Goal: Information Seeking & Learning: Learn about a topic

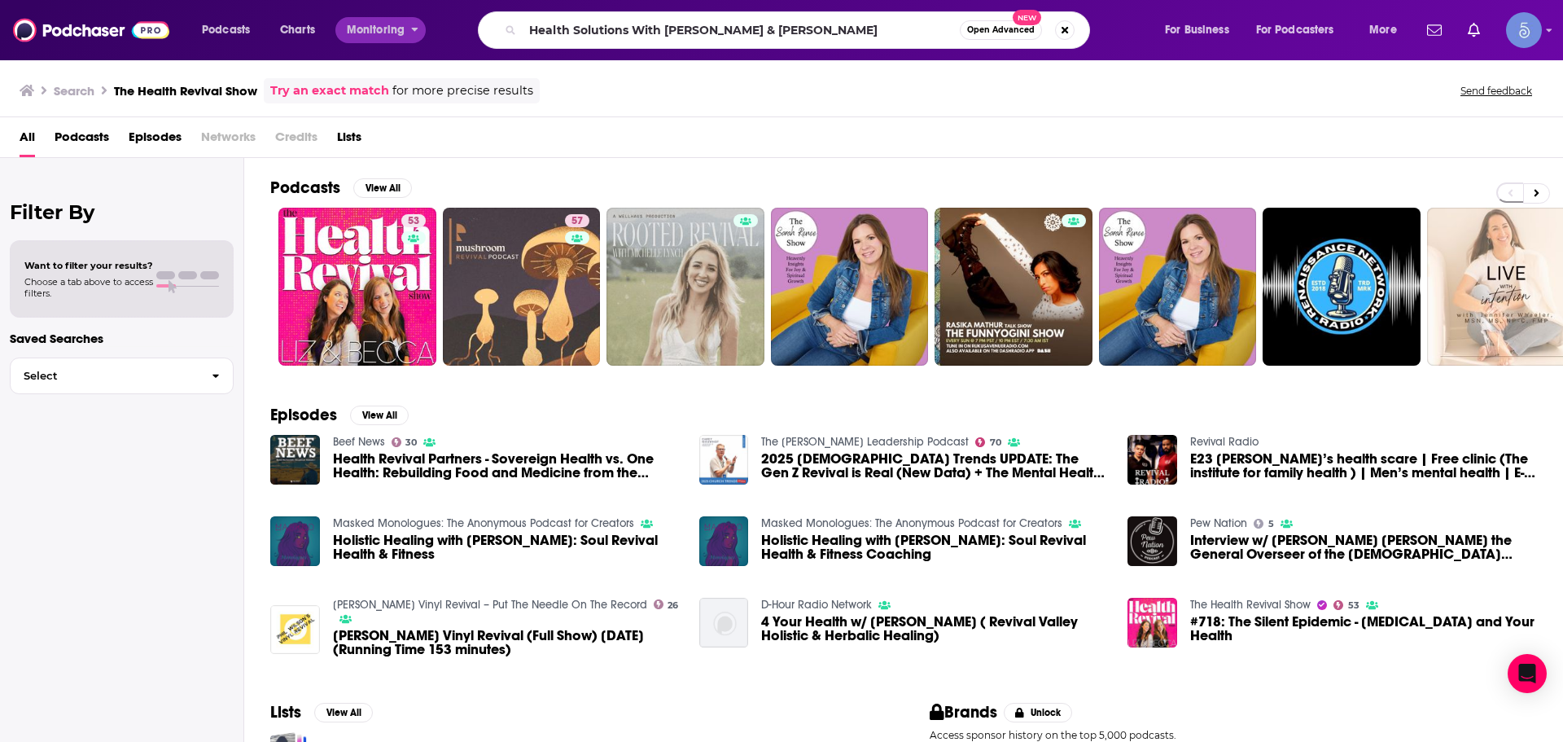
type input "Health Solutions With [PERSON_NAME] & [PERSON_NAME]"
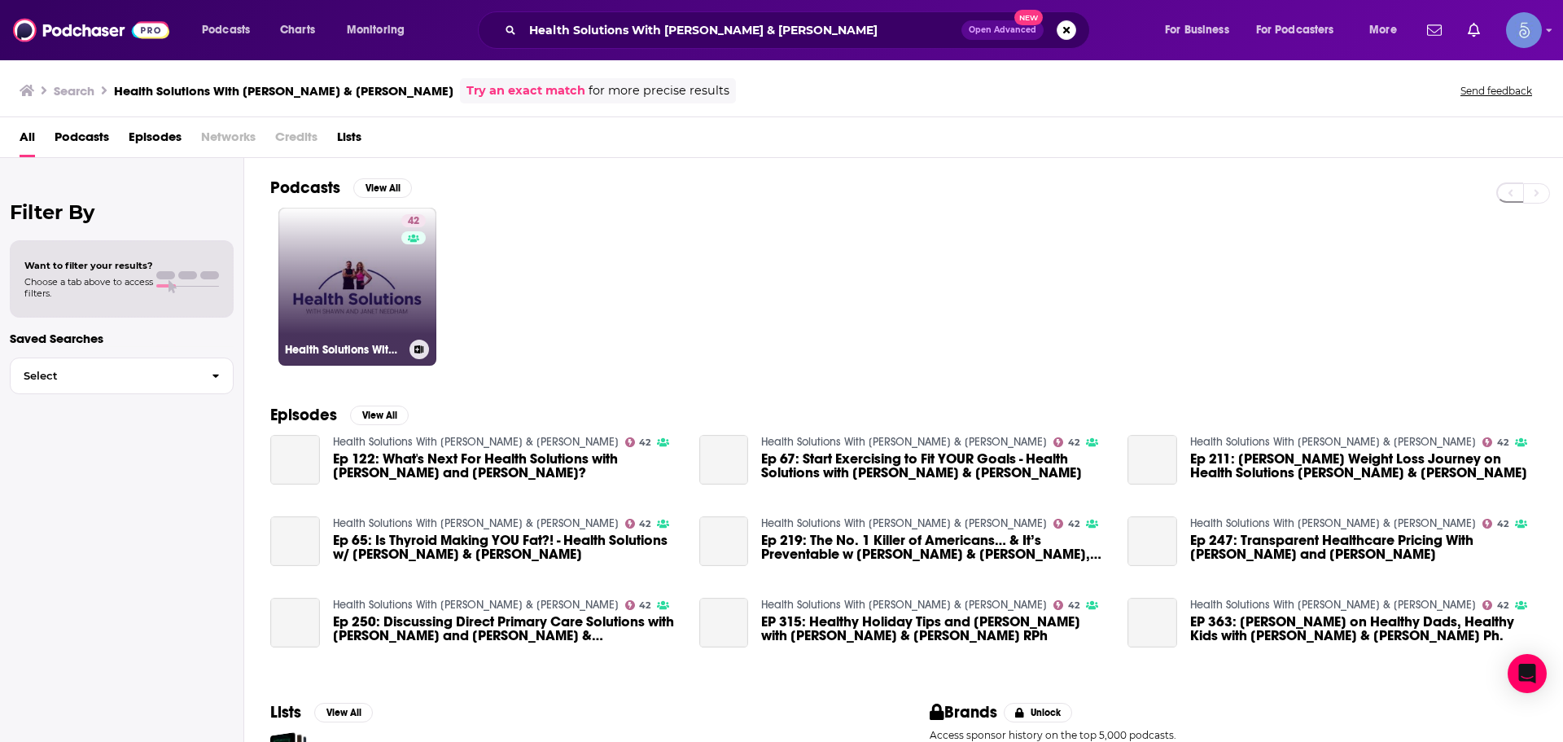
click at [297, 274] on link "42 Health Solutions With [PERSON_NAME] & [PERSON_NAME]" at bounding box center [357, 287] width 158 height 158
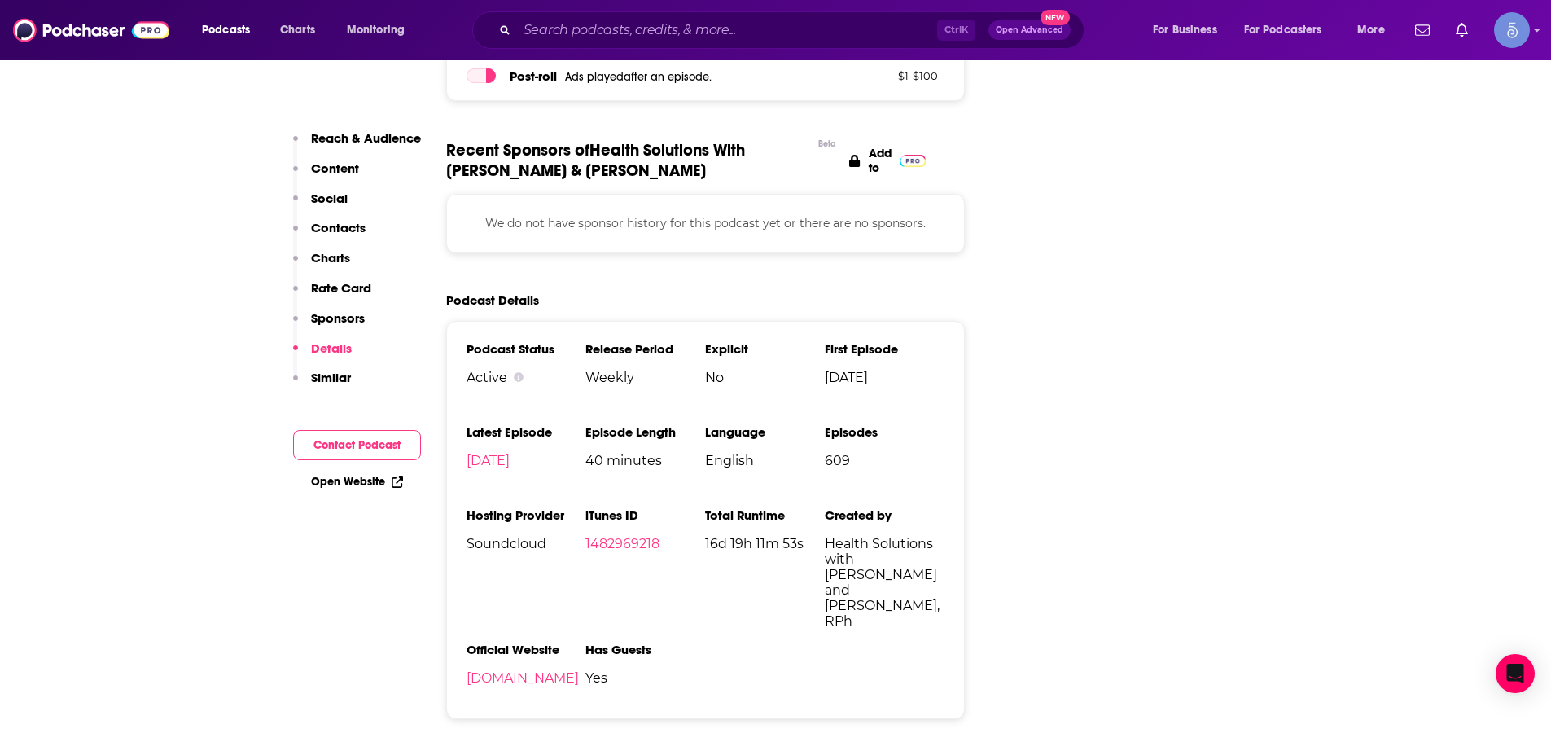
scroll to position [2199, 0]
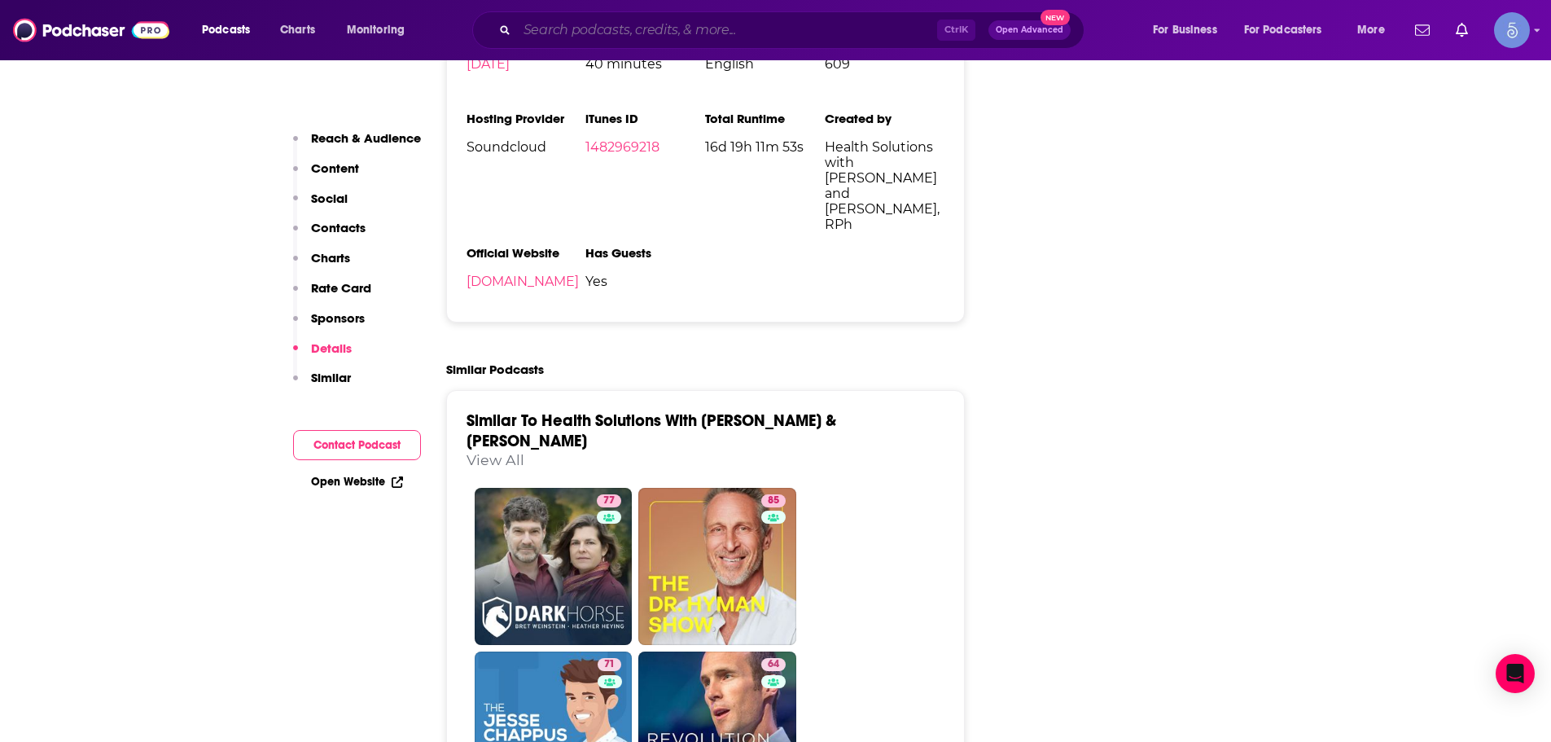
click at [831, 28] on input "Search podcasts, credits, & more..." at bounding box center [727, 30] width 420 height 26
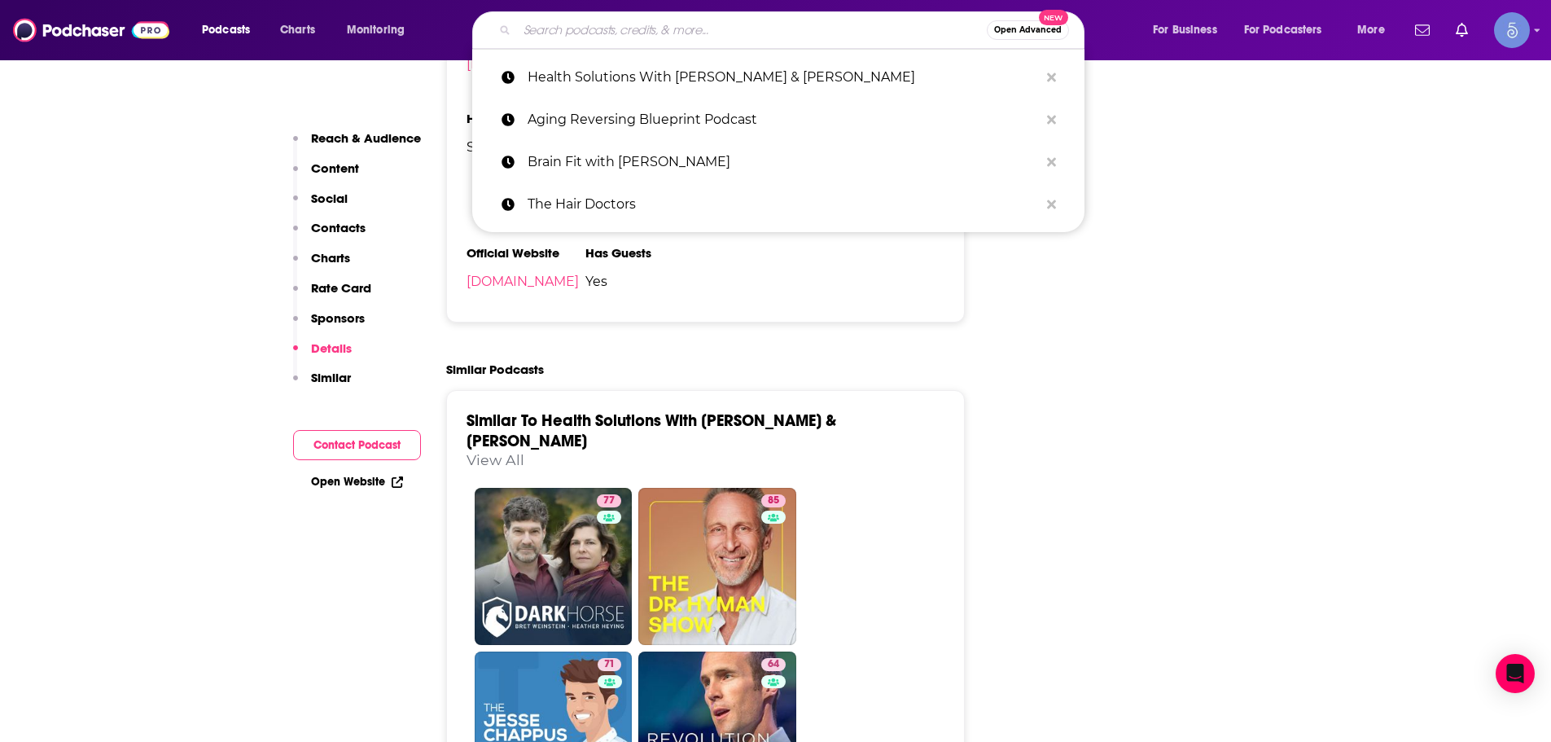
paste input "The Thick Thighs Save Lives Podcast"
type input "The Thick Thighs Save Lives Podcast"
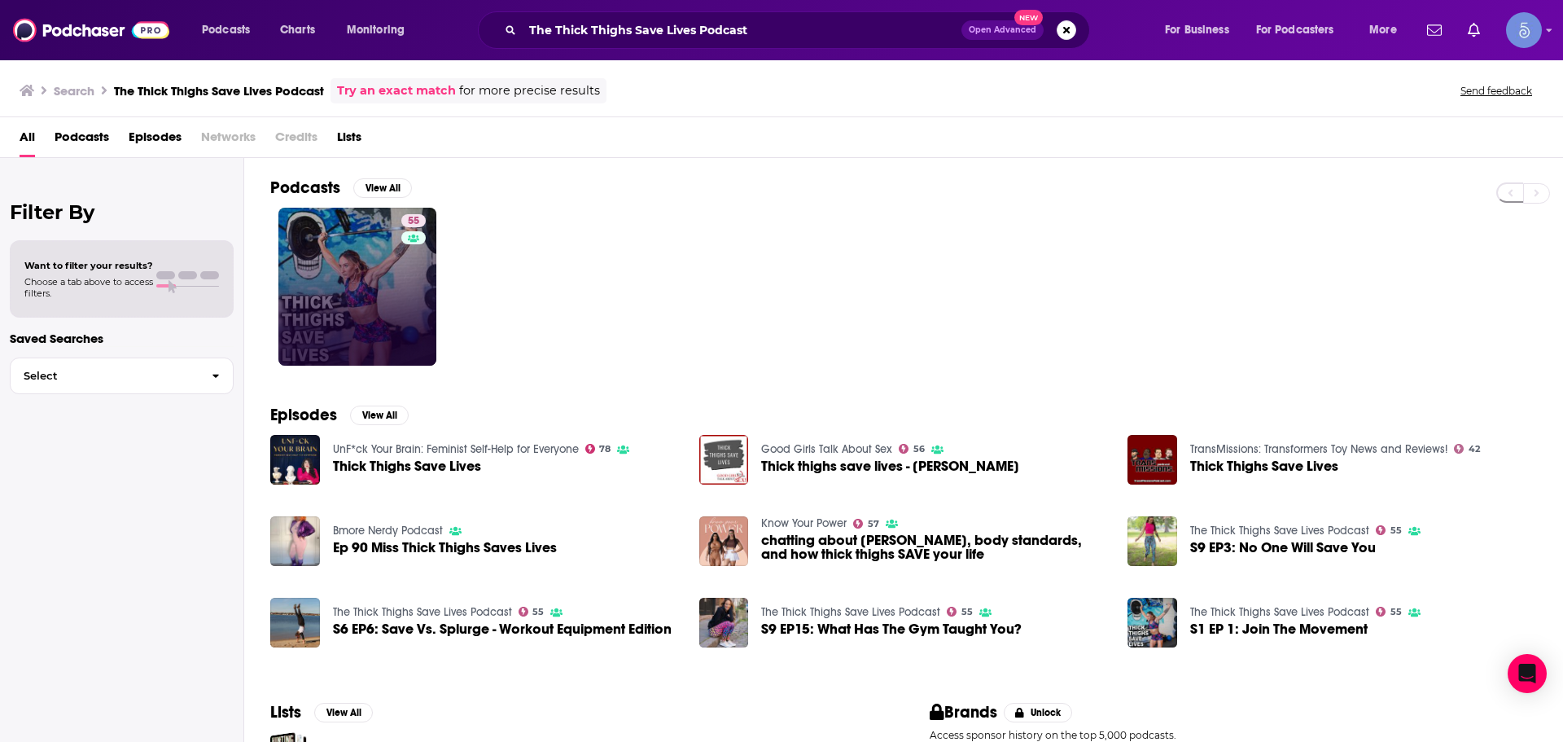
click at [415, 249] on div "55" at bounding box center [415, 286] width 28 height 145
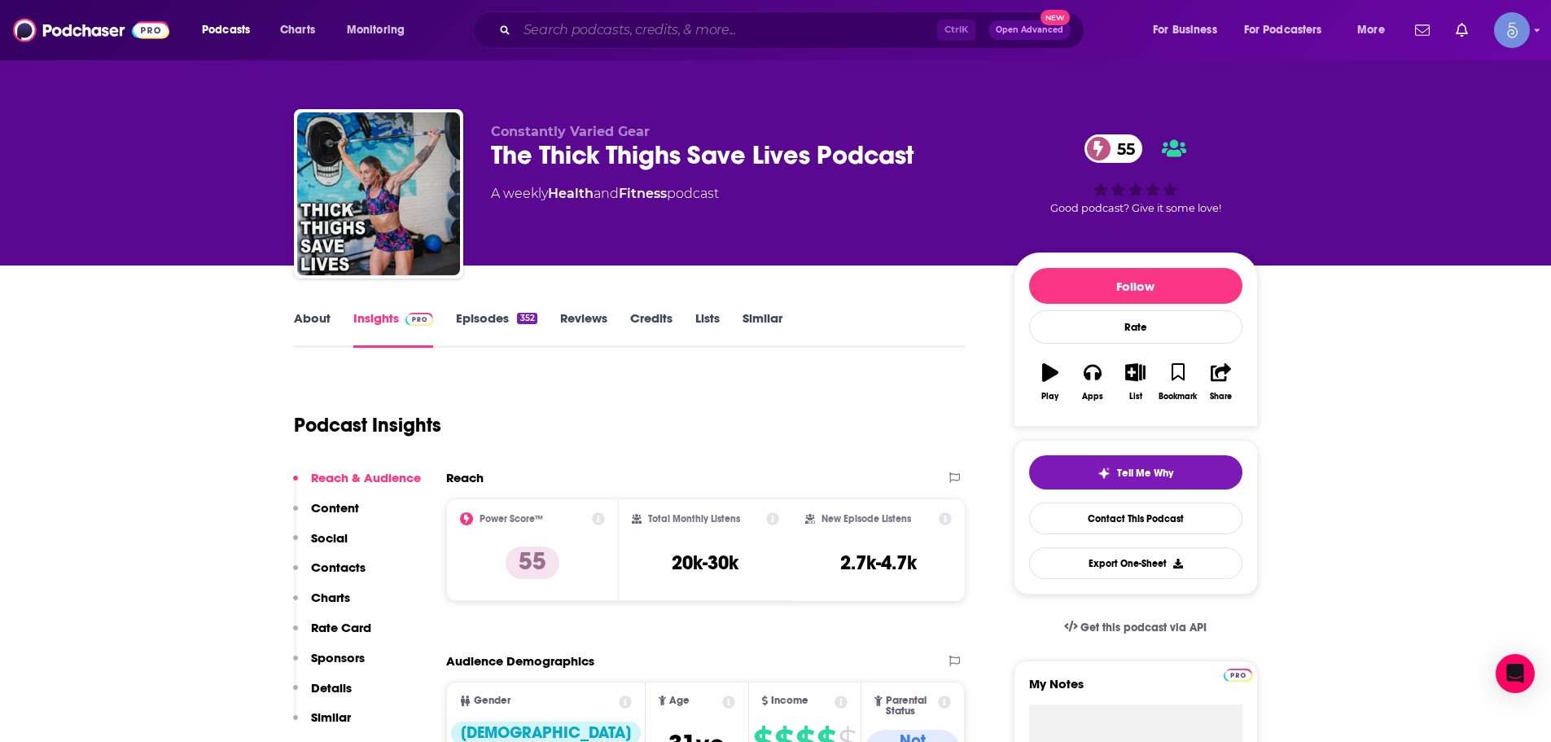
click at [783, 28] on input "Search podcasts, credits, & more..." at bounding box center [727, 30] width 420 height 26
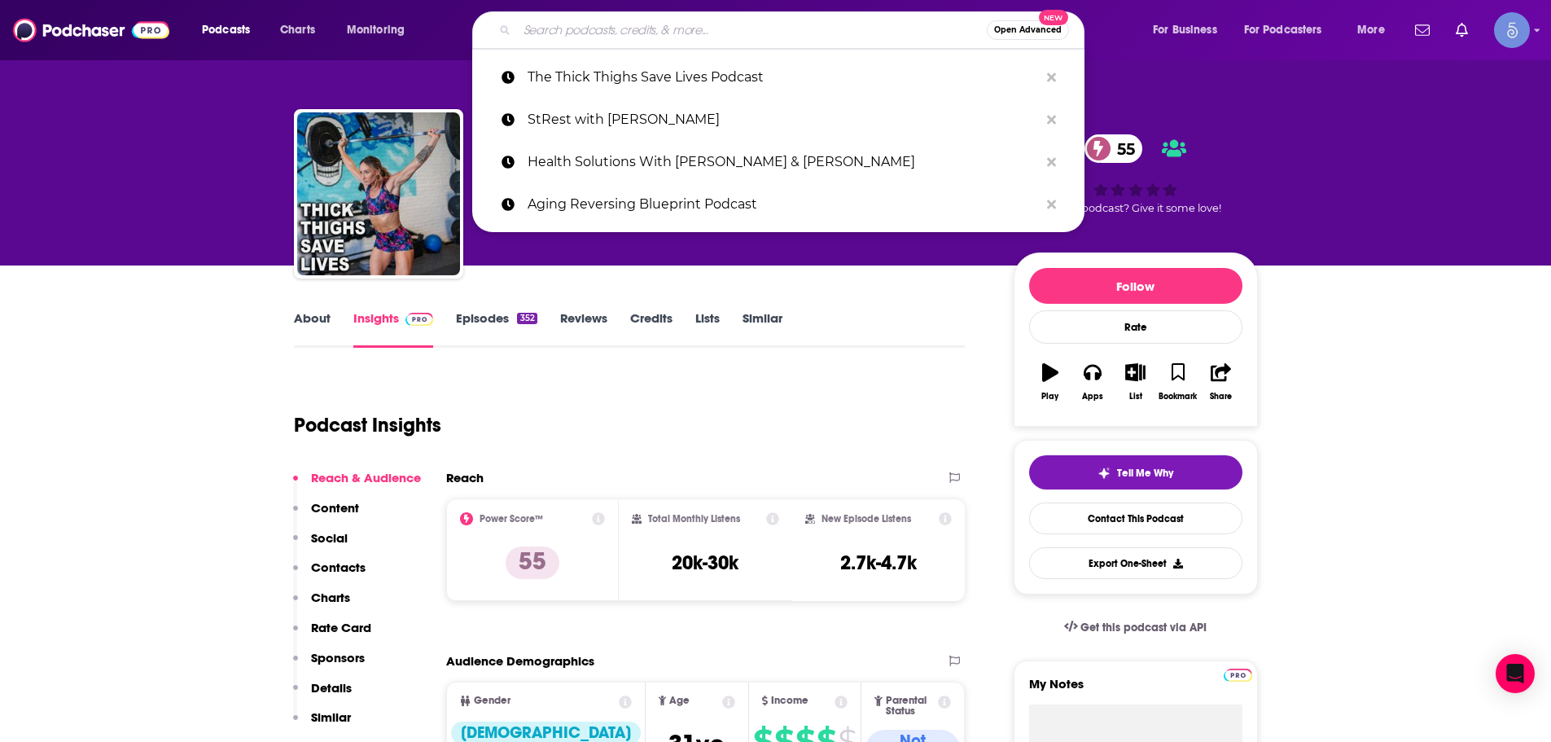
paste input "The [PERSON_NAME] Show"
type input "The [PERSON_NAME] Show"
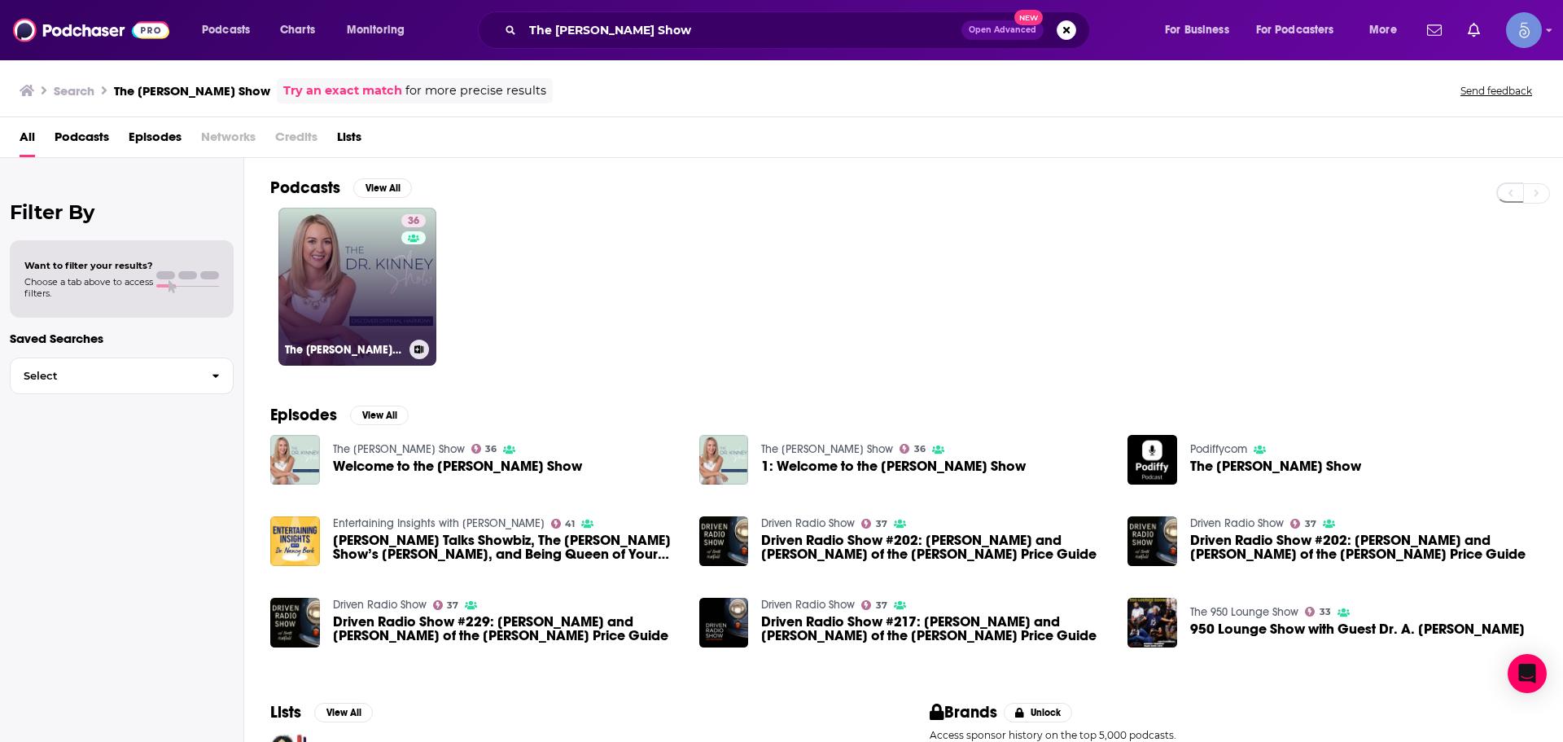
click at [316, 313] on link "36 The [PERSON_NAME] Show" at bounding box center [357, 287] width 158 height 158
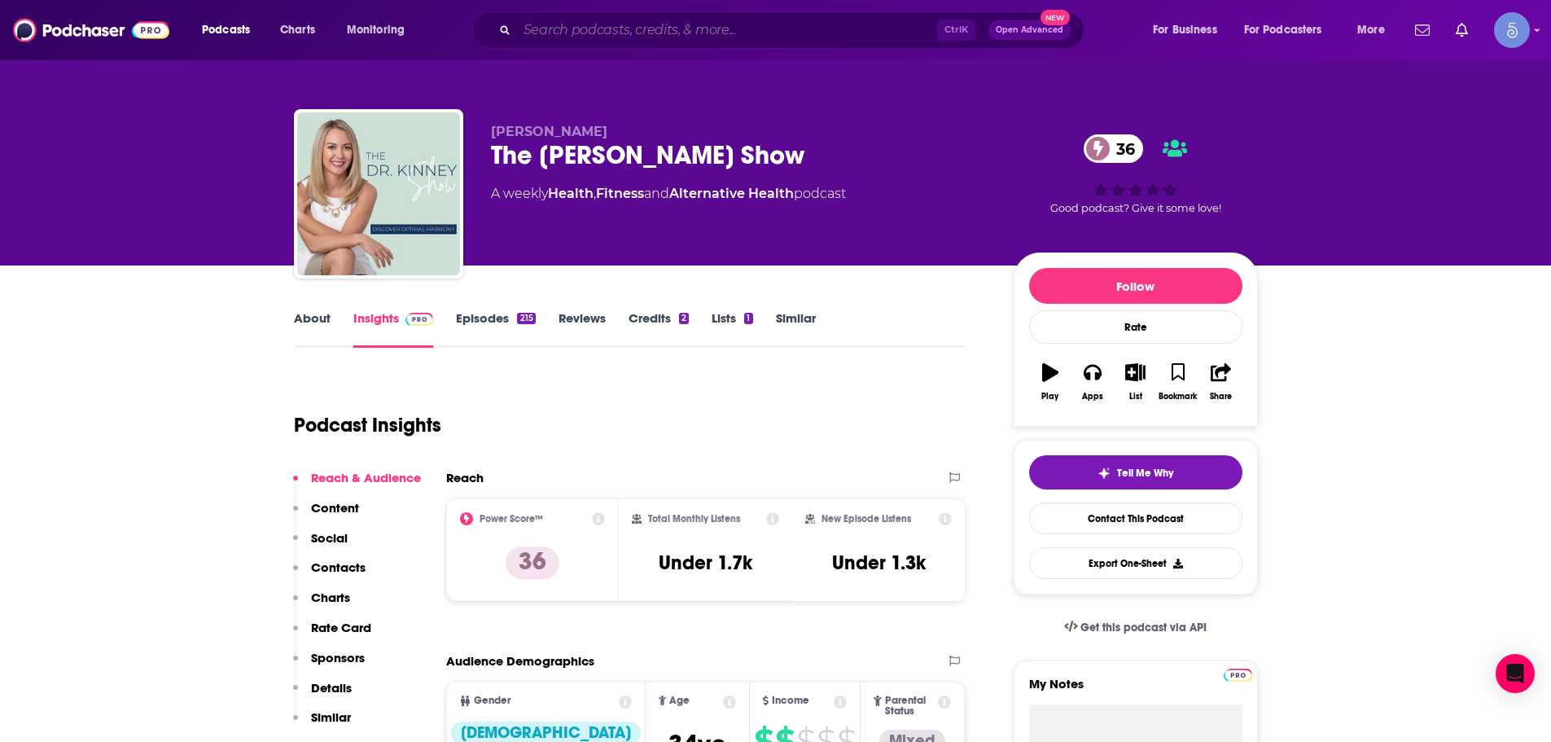
click at [786, 24] on input "Search podcasts, credits, & more..." at bounding box center [727, 30] width 420 height 26
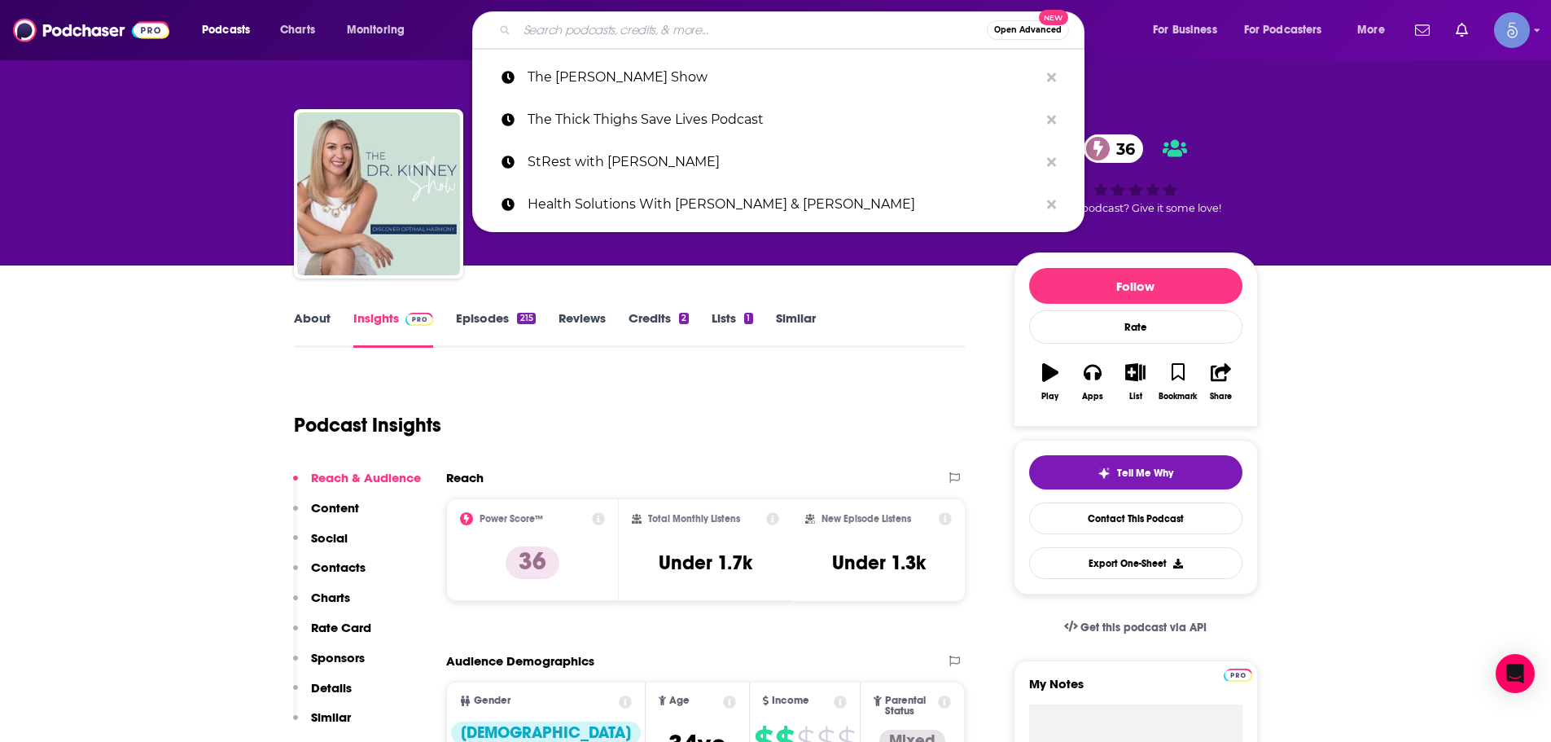
paste input "SHE Talks Health"
type input "SHE Talks Health"
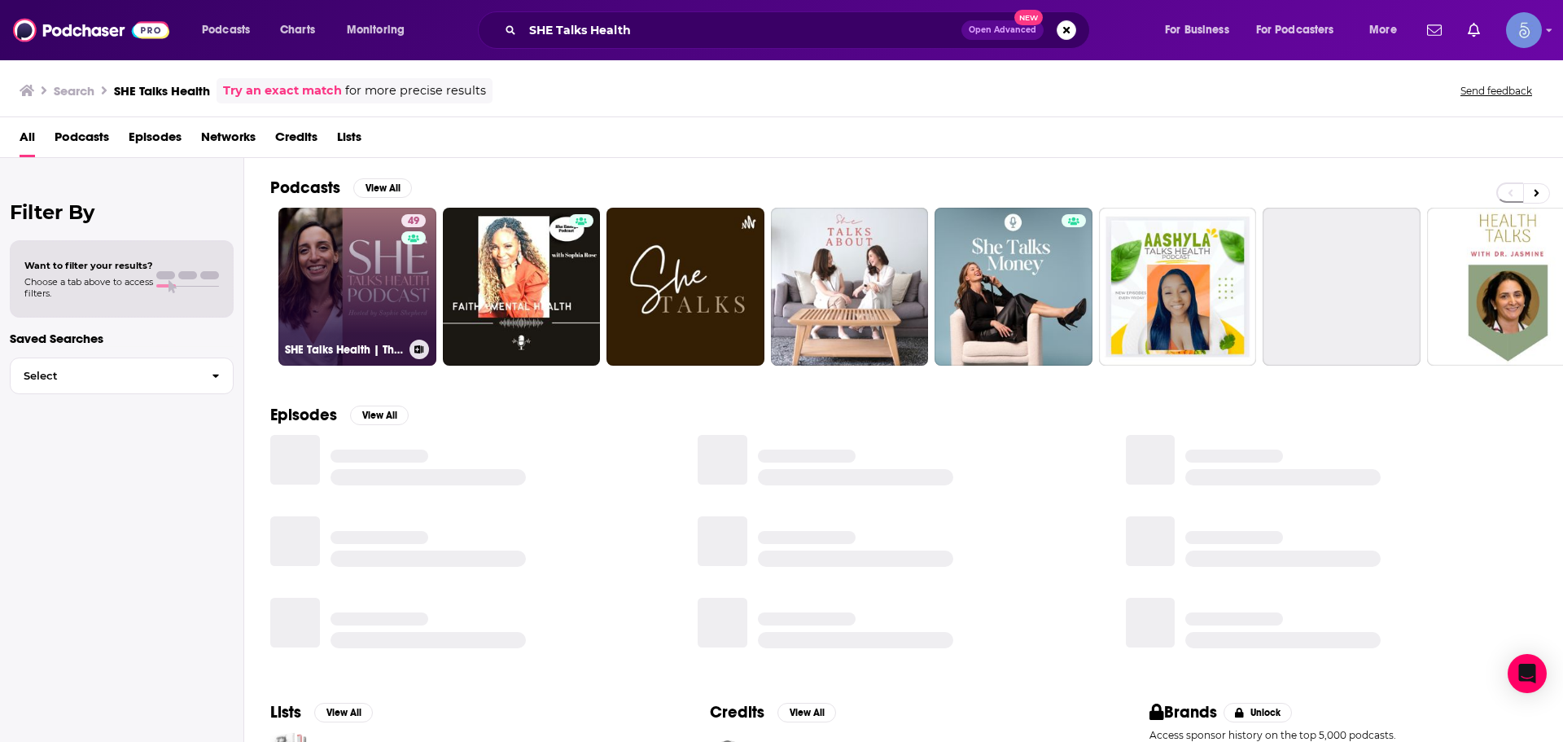
click at [363, 297] on link "49 SHE Talks Health | Thyroid Health Tips, Functional Medicine, Hashimoto's, [M…" at bounding box center [357, 287] width 158 height 158
